Goal: Task Accomplishment & Management: Manage account settings

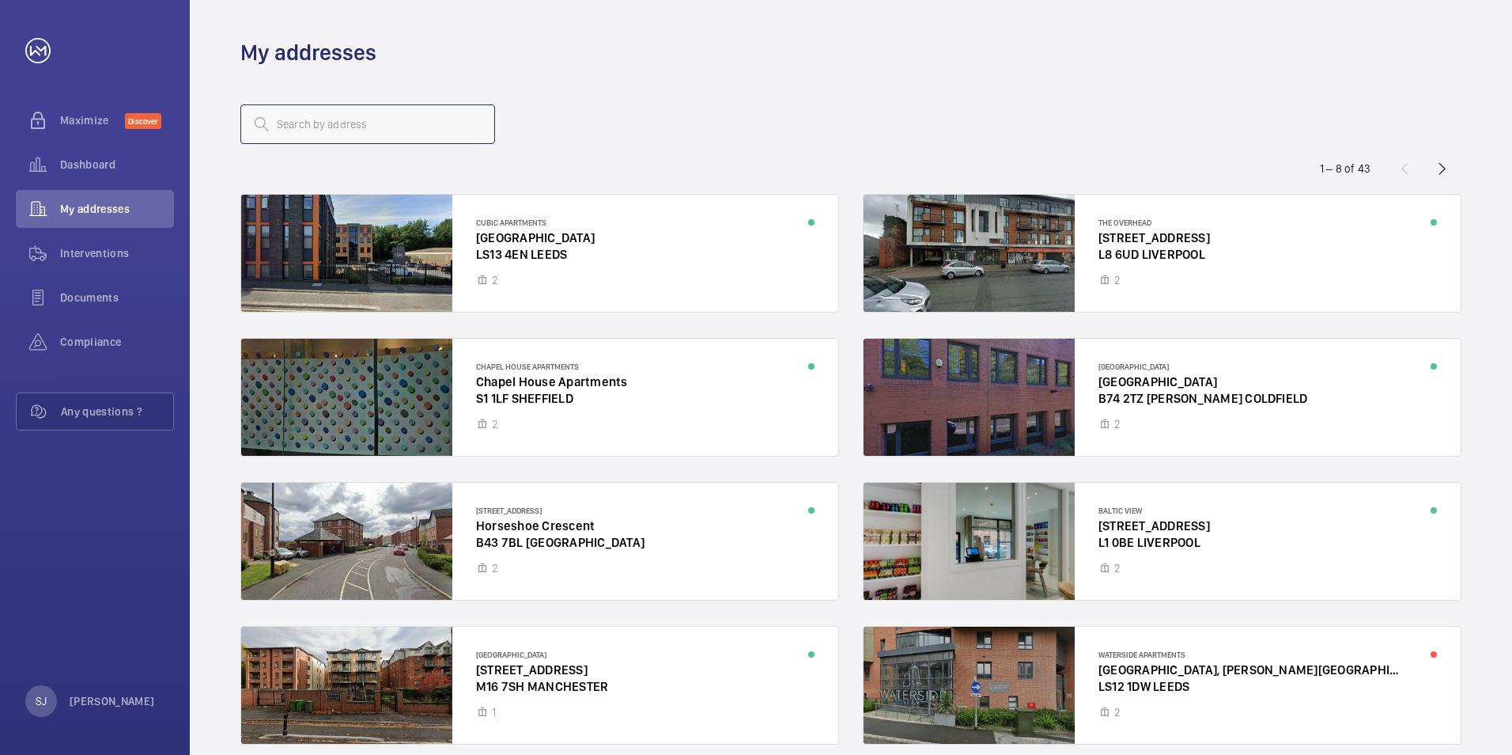
click at [401, 119] on input "text" at bounding box center [367, 124] width 255 height 40
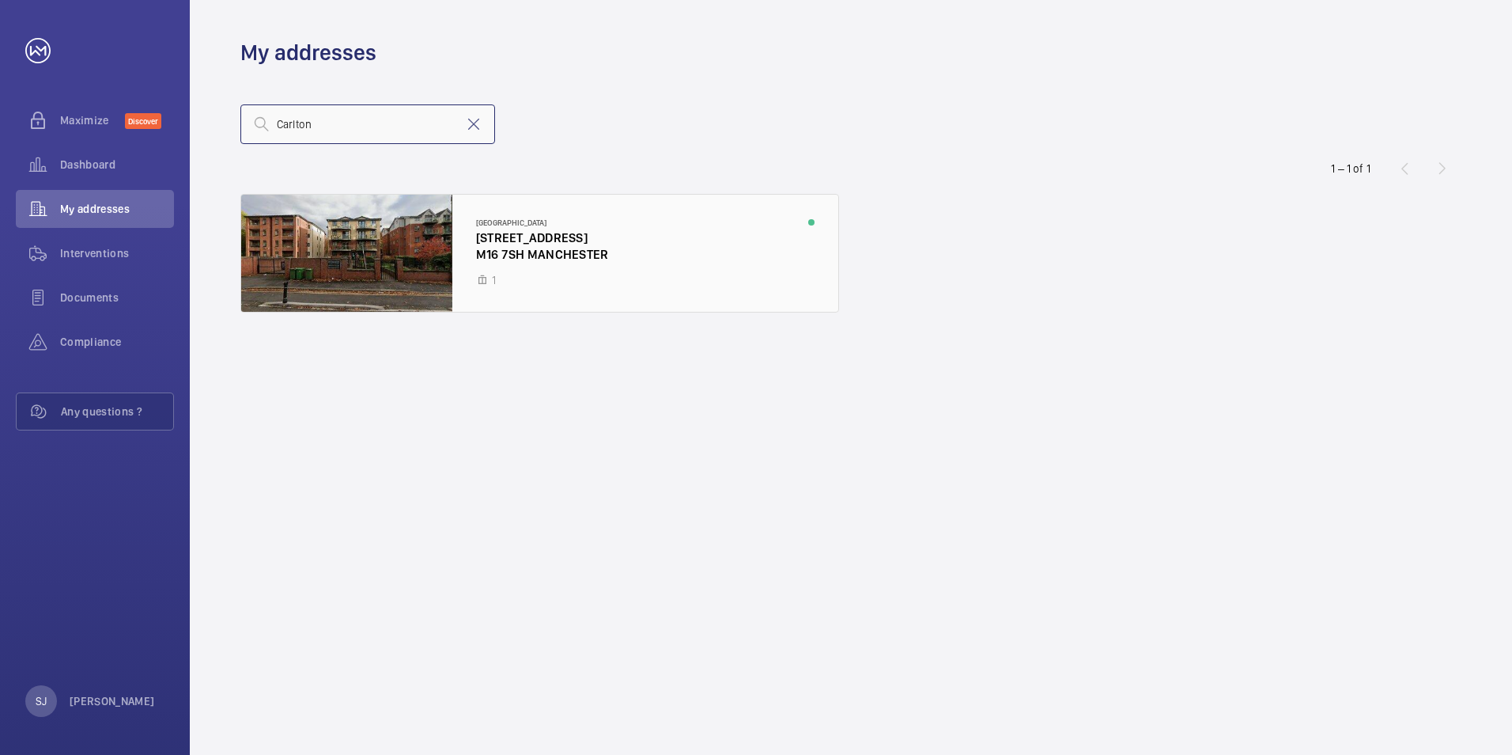
type input "Carlton"
click at [553, 206] on div at bounding box center [539, 253] width 597 height 117
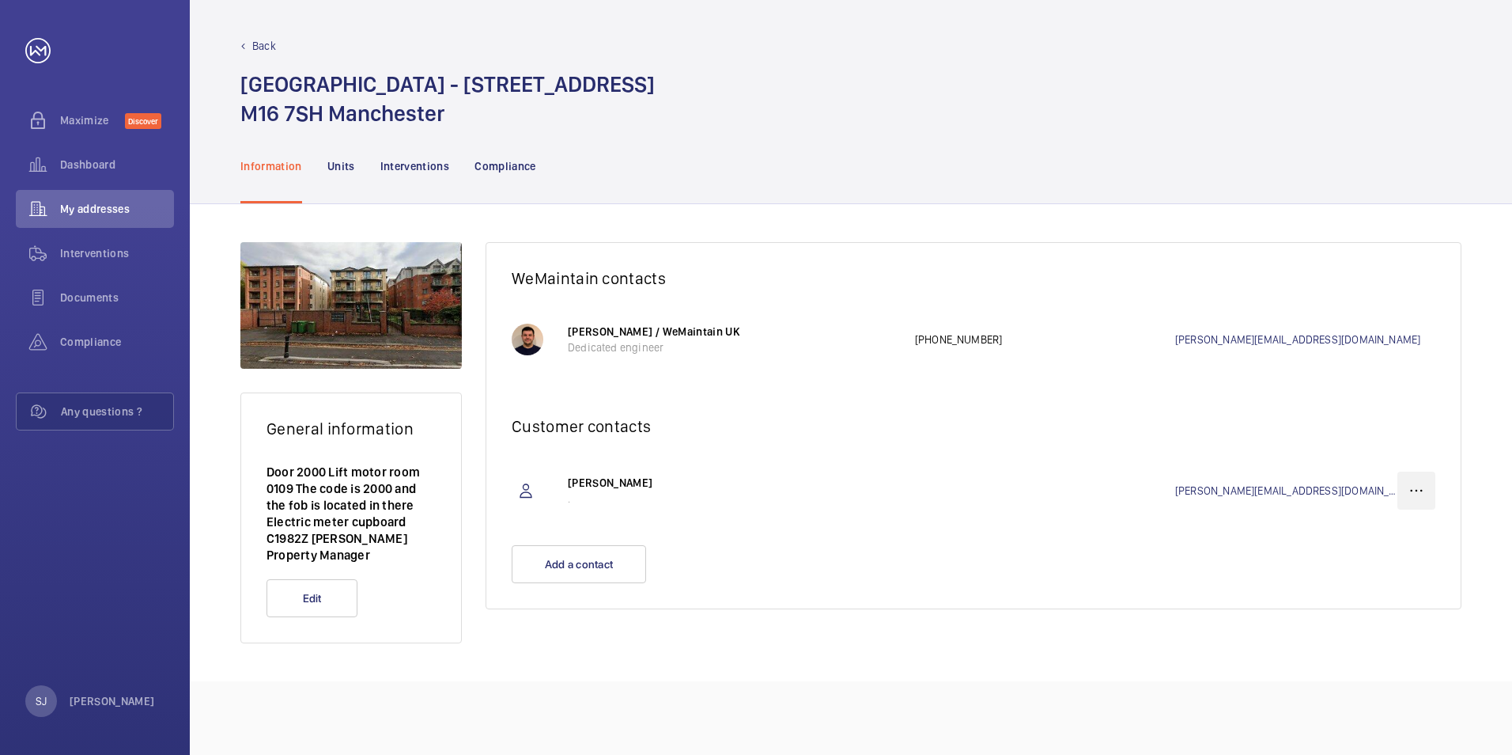
click at [1408, 488] on wm-front-icon-button at bounding box center [1417, 490] width 38 height 38
click at [1378, 570] on p "Delete" at bounding box center [1388, 569] width 62 height 16
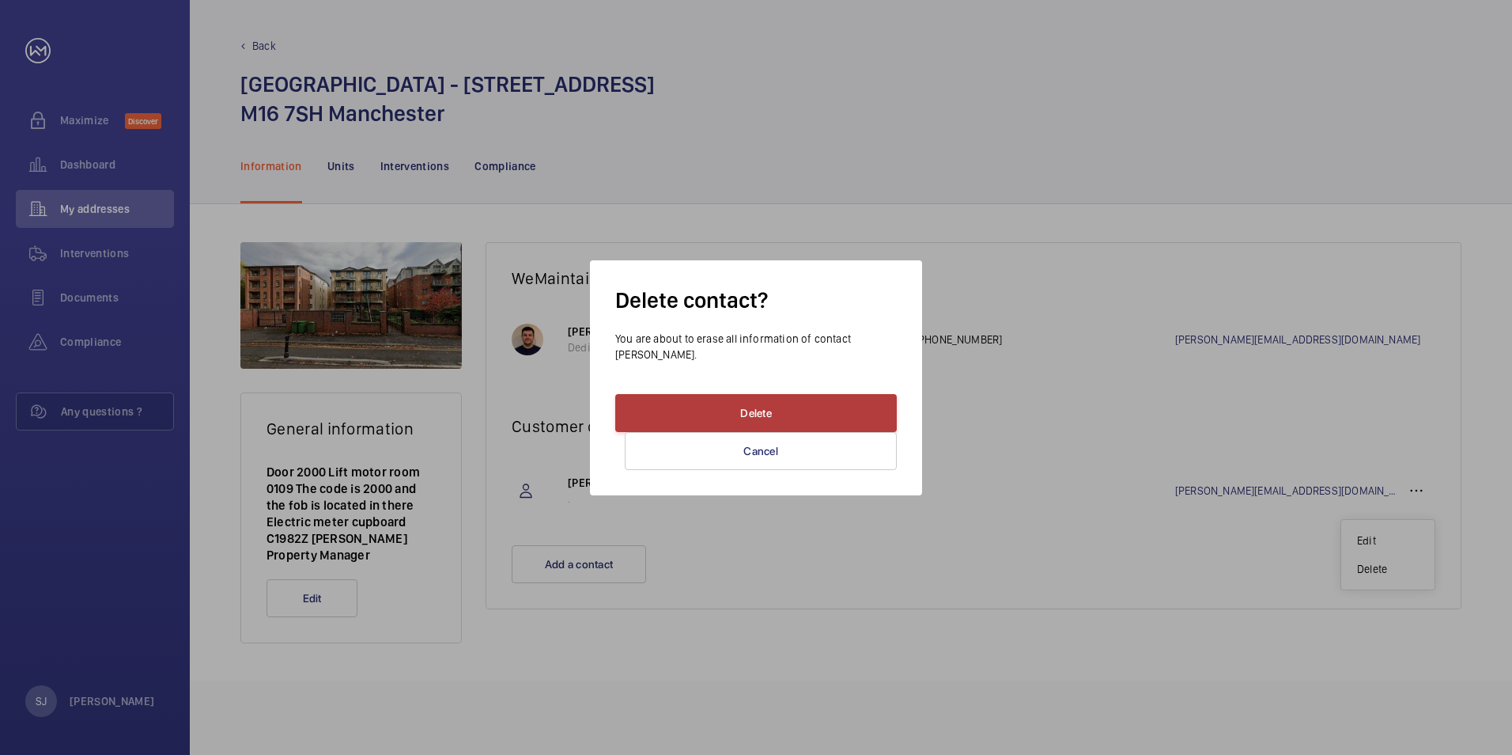
click at [801, 409] on button "Delete" at bounding box center [756, 413] width 282 height 38
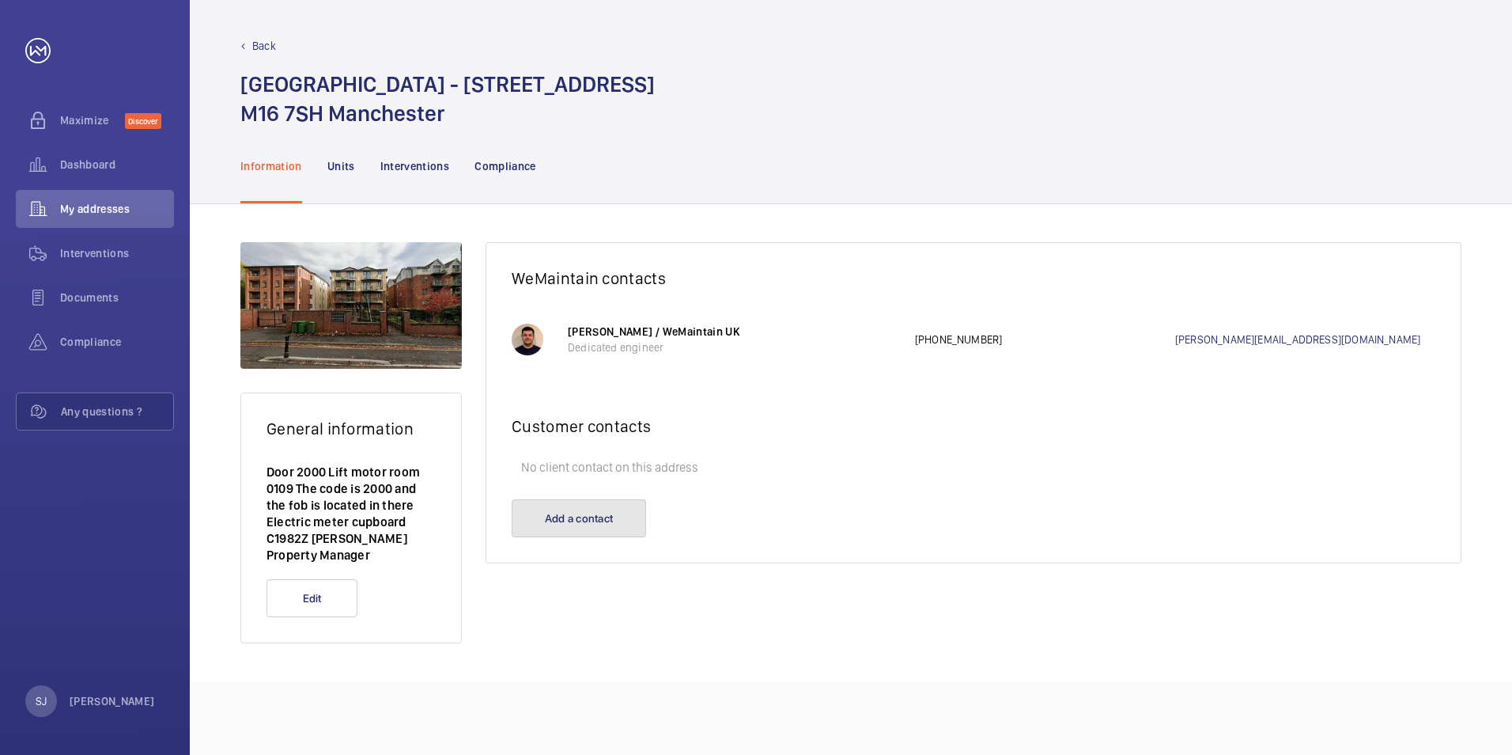
click at [598, 513] on button "Add a contact" at bounding box center [579, 518] width 134 height 38
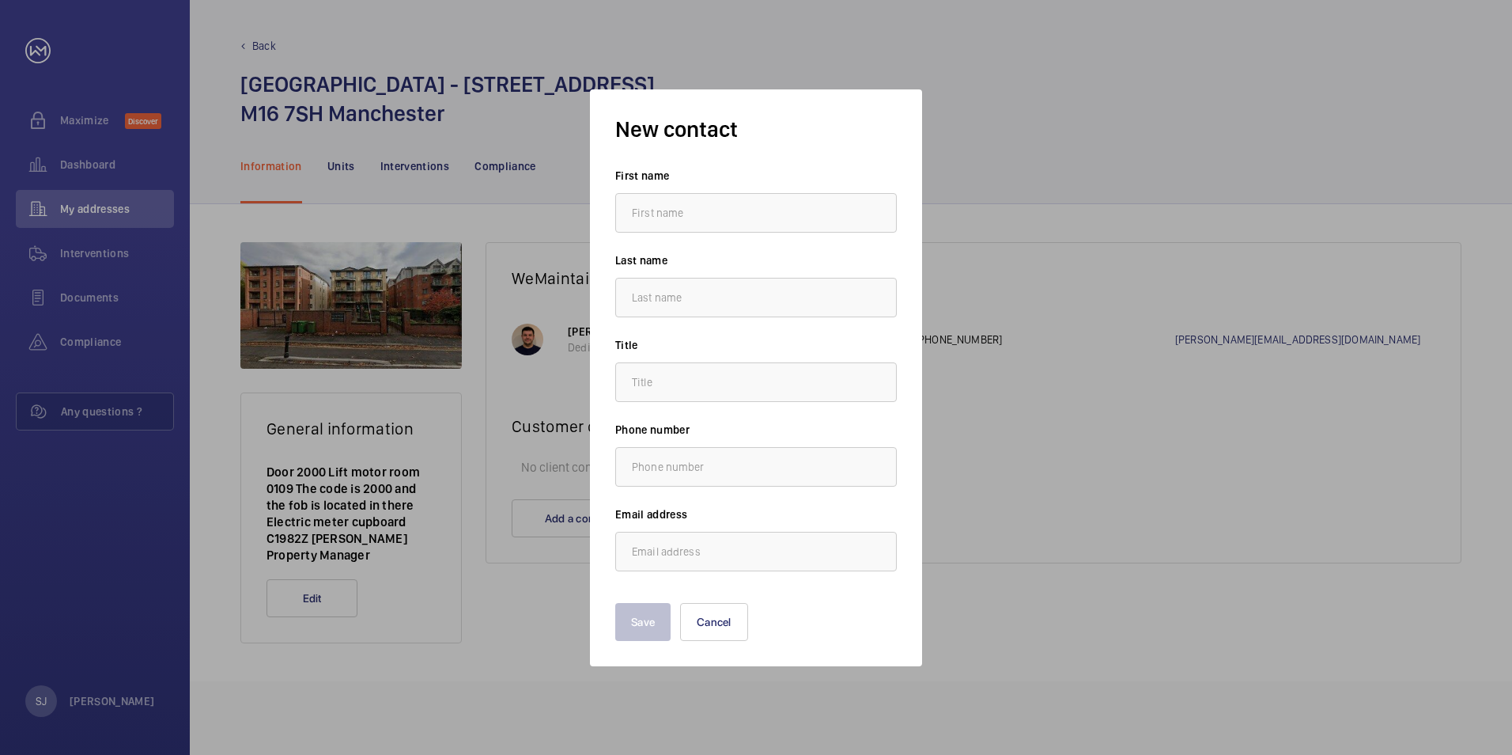
click at [665, 210] on input "text" at bounding box center [756, 213] width 282 height 40
type input "[PERSON_NAME]"
type input "[PERSON_NAME][EMAIL_ADDRESS][DOMAIN_NAME]"
type input "[PERSON_NAME]"
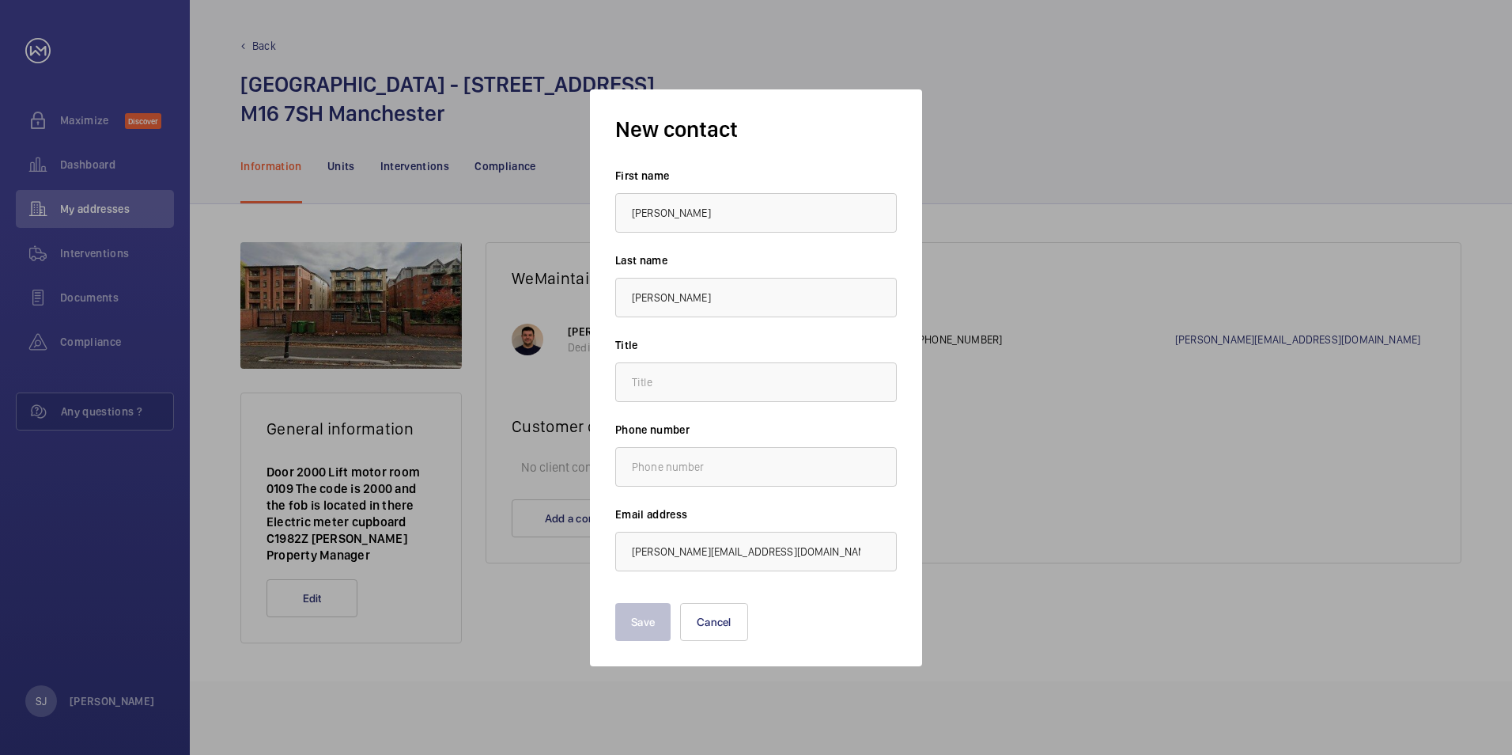
type input "."
click at [656, 622] on button "Save" at bounding box center [642, 622] width 55 height 38
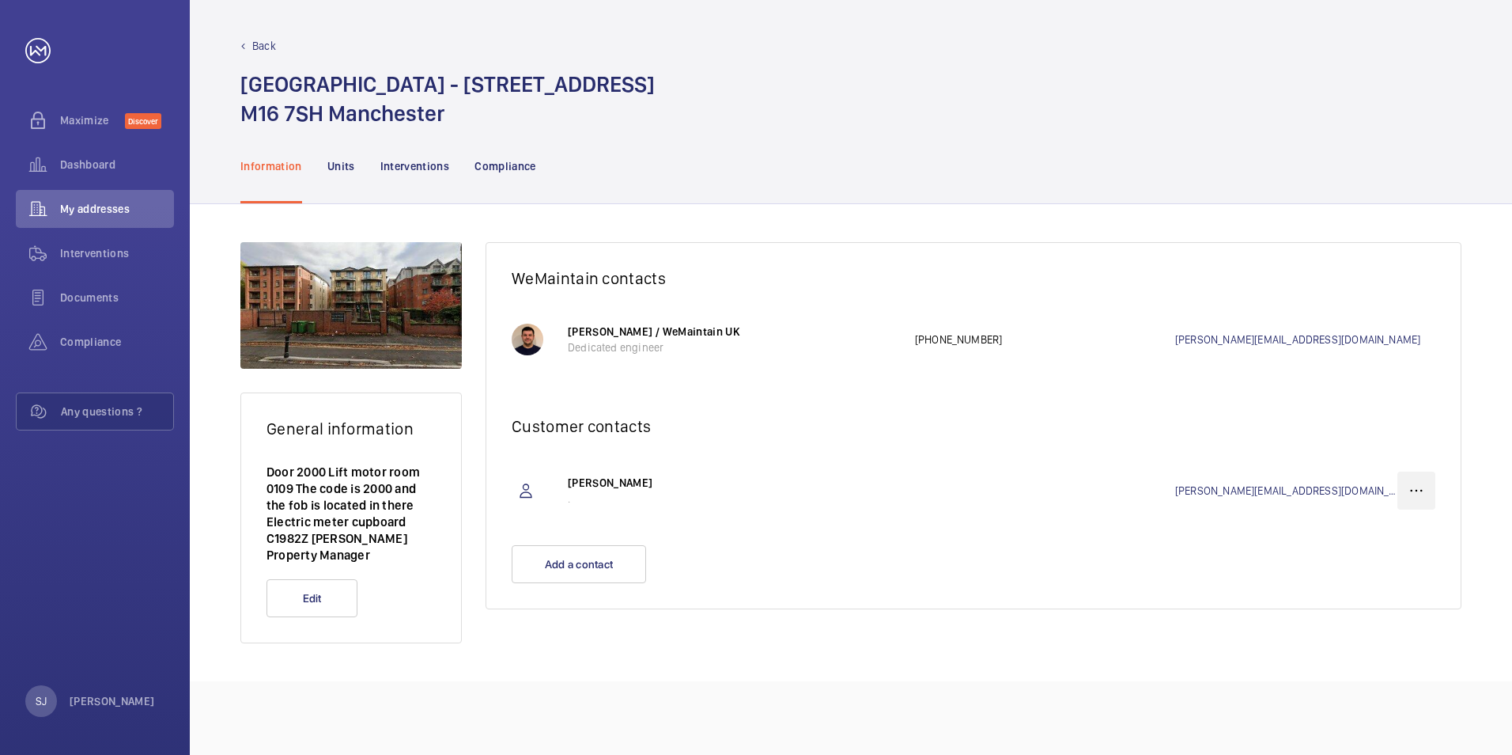
click at [1412, 490] on wm-front-icon-button at bounding box center [1417, 490] width 38 height 38
click at [1368, 528] on div "Edit" at bounding box center [1387, 540] width 93 height 28
click at [1395, 547] on p "Edit" at bounding box center [1388, 540] width 62 height 16
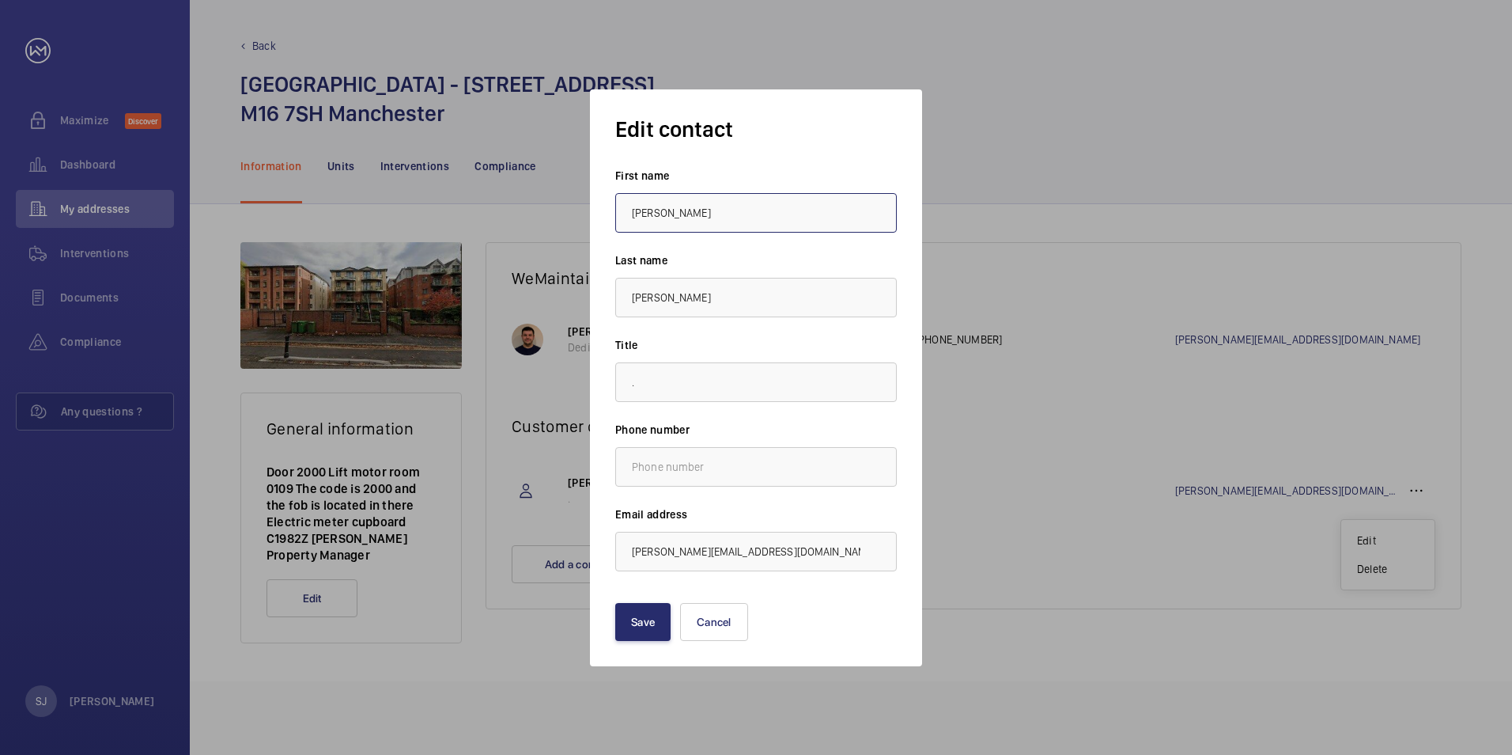
drag, startPoint x: 728, startPoint y: 218, endPoint x: 559, endPoint y: 224, distance: 168.6
click at [559, 224] on div "Edit contact First name [PERSON_NAME] Last name [PERSON_NAME] Title . Phone num…" at bounding box center [756, 377] width 1512 height 755
type input "[PERSON_NAME]"
click at [629, 607] on button "Save" at bounding box center [642, 622] width 55 height 38
